Goal: Information Seeking & Learning: Check status

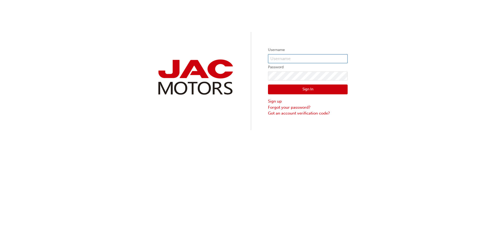
type input "CS0191"
click at [277, 91] on button "Sign In" at bounding box center [308, 90] width 80 height 10
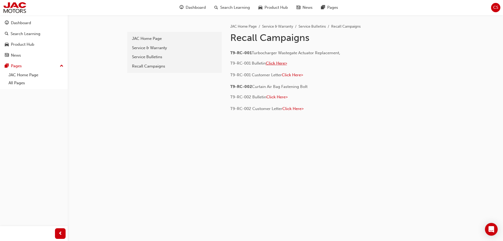
click at [276, 64] on span "Click Here>" at bounding box center [276, 63] width 21 height 5
click at [220, 6] on span "Search Learning" at bounding box center [235, 8] width 30 height 6
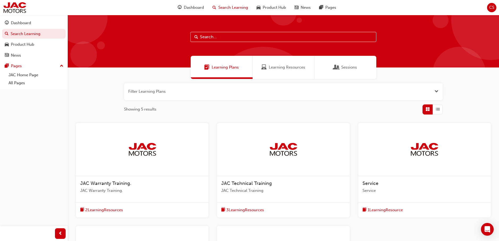
click at [222, 35] on input "text" at bounding box center [284, 37] width 186 height 10
paste input "LJ11PABE9RC046299"
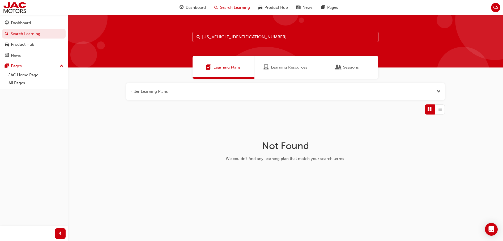
drag, startPoint x: 254, startPoint y: 35, endPoint x: 164, endPoint y: 32, distance: 89.4
click at [164, 32] on div "LJ11PABE9RC046299" at bounding box center [286, 41] width 436 height 53
type input "LJ11PABE9RC046299"
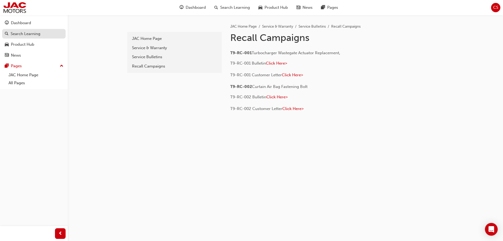
click at [29, 31] on div "Search Learning" at bounding box center [26, 34] width 30 height 6
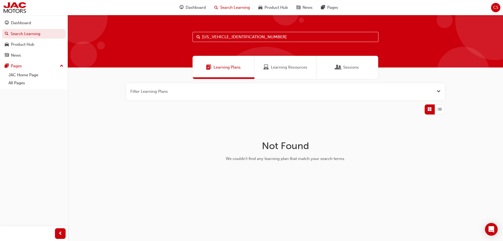
drag, startPoint x: 250, startPoint y: 38, endPoint x: 199, endPoint y: 35, distance: 50.6
click at [199, 35] on div "LJ11PABE9RC046299" at bounding box center [286, 37] width 186 height 10
type input "find recall"
click at [367, 37] on input "find recall" at bounding box center [286, 37] width 186 height 10
